Goal: Download file/media

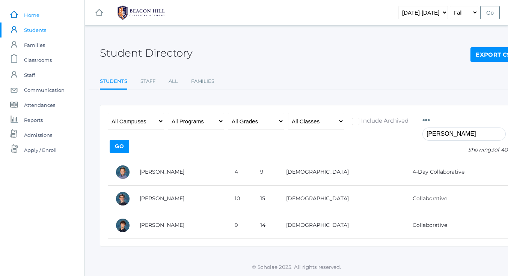
click at [29, 14] on span "Home" at bounding box center [31, 15] width 15 height 15
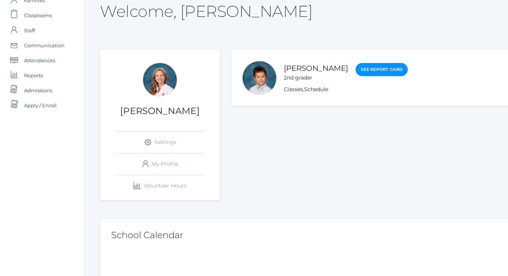
scroll to position [94, 0]
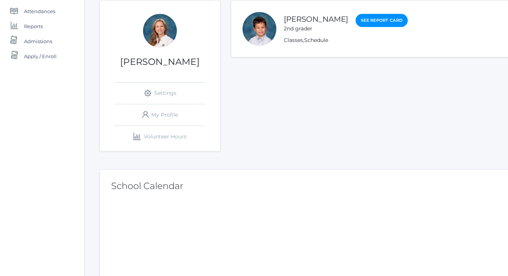
click at [297, 50] on li "[PERSON_NAME] 2nd grader See Report Card Classes , Schedule" at bounding box center [375, 29] width 289 height 56
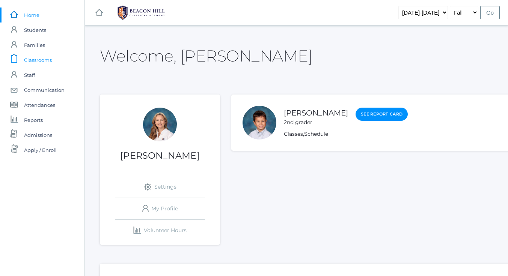
click at [37, 59] on span "Classrooms" at bounding box center [38, 60] width 28 height 15
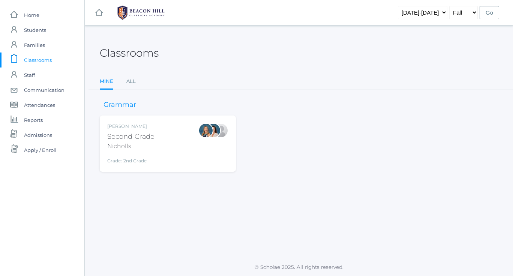
click at [131, 140] on div "Second Grade" at bounding box center [130, 137] width 47 height 10
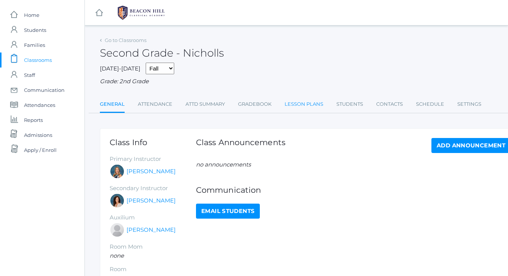
click at [305, 106] on link "Lesson Plans" at bounding box center [304, 104] width 39 height 15
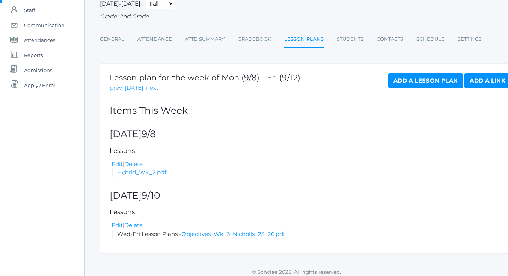
scroll to position [71, 0]
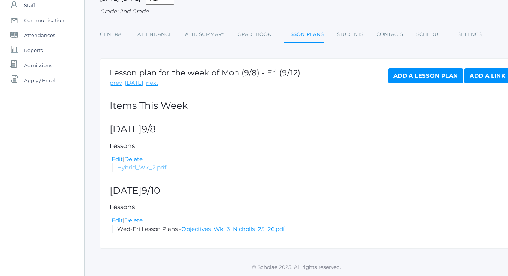
click at [149, 167] on link "Hybrid_Wk_2.pdf" at bounding box center [141, 167] width 49 height 7
